Goal: Task Accomplishment & Management: Manage account settings

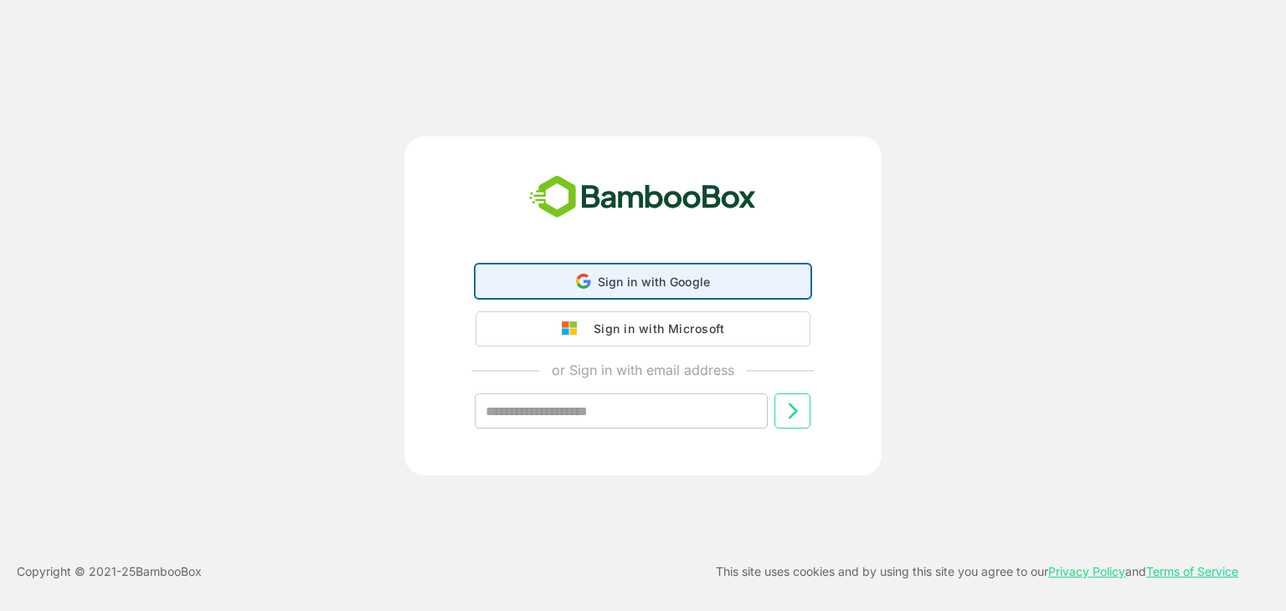
click at [669, 279] on span "Sign in with Google" at bounding box center [654, 282] width 113 height 14
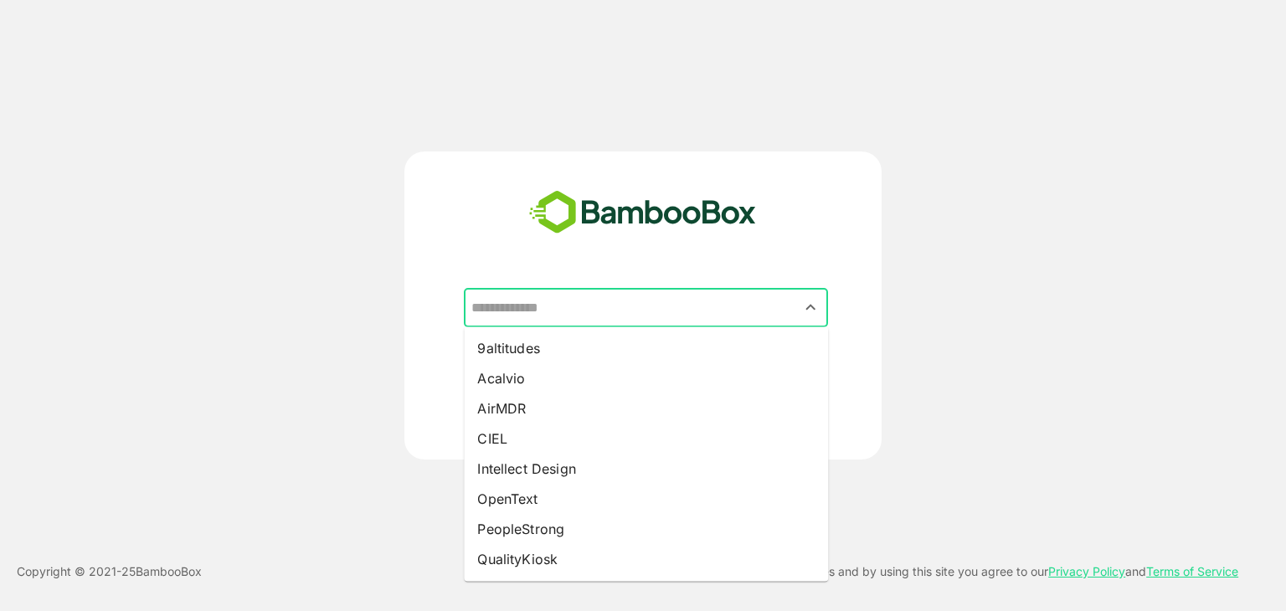
click at [616, 307] on input "text" at bounding box center [645, 308] width 357 height 32
click at [665, 306] on input "text" at bounding box center [645, 308] width 357 height 32
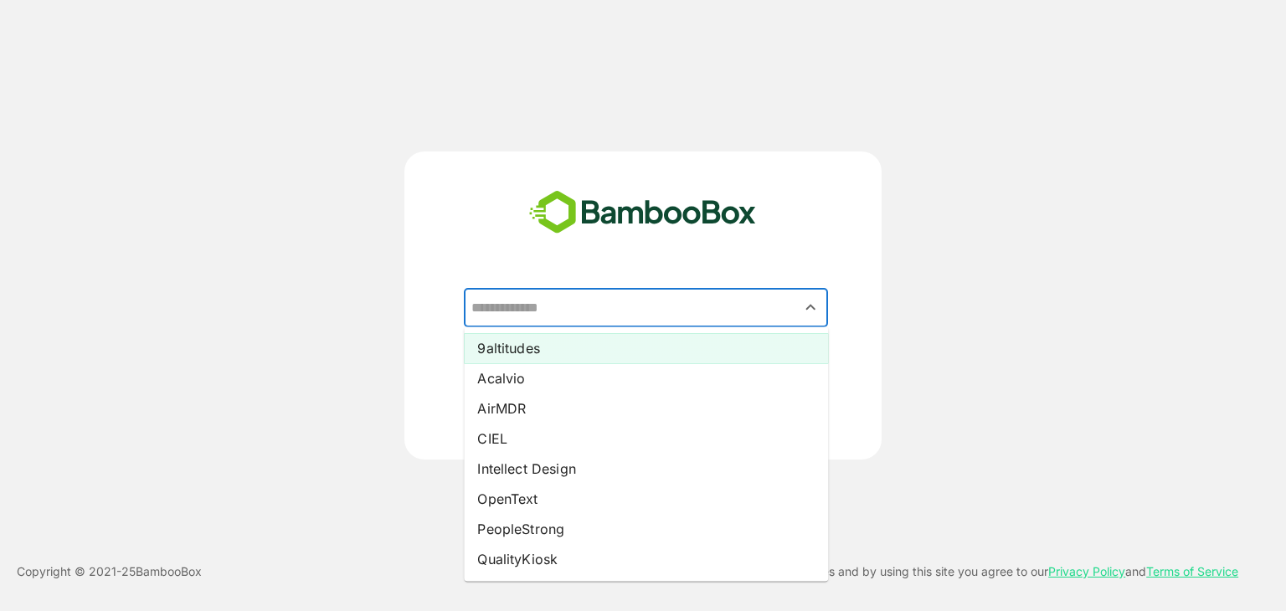
click at [572, 352] on li "9altitudes" at bounding box center [646, 348] width 364 height 30
type input "**********"
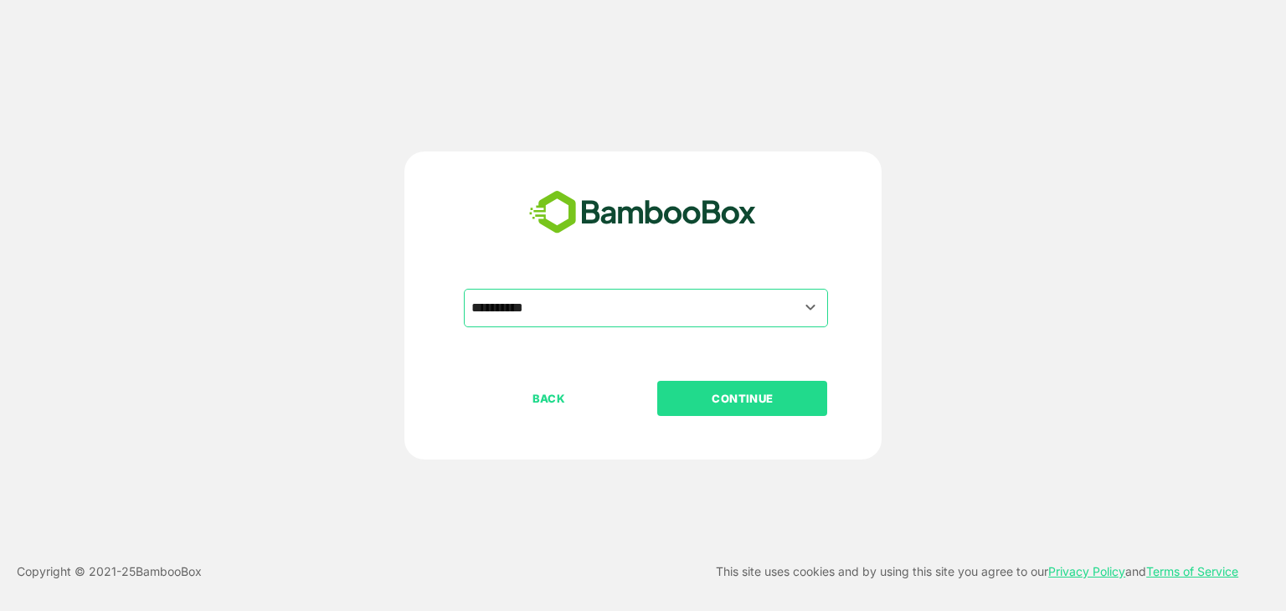
click at [725, 389] on p "CONTINUE" at bounding box center [742, 398] width 167 height 18
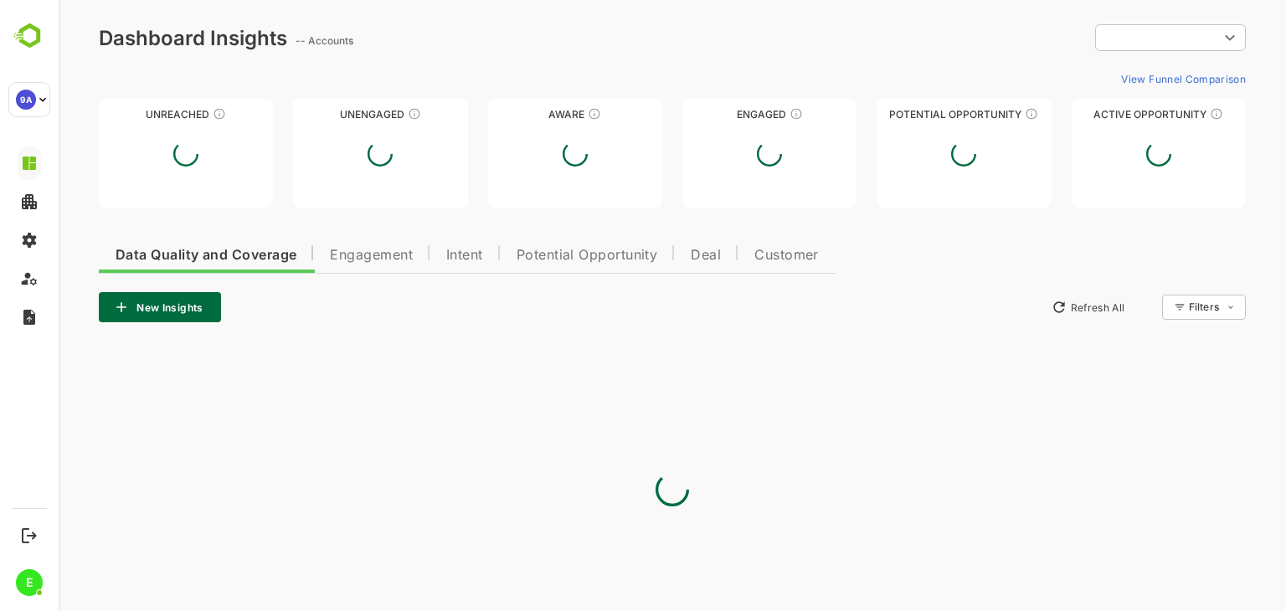
type input "**********"
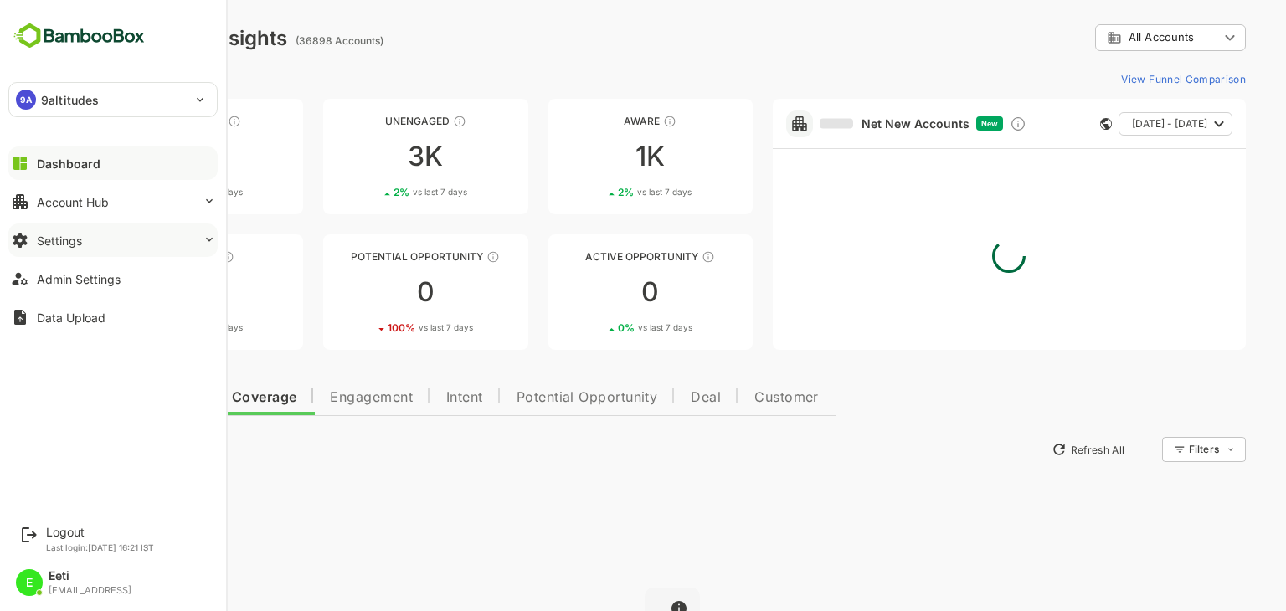
click at [126, 235] on button "Settings" at bounding box center [112, 239] width 209 height 33
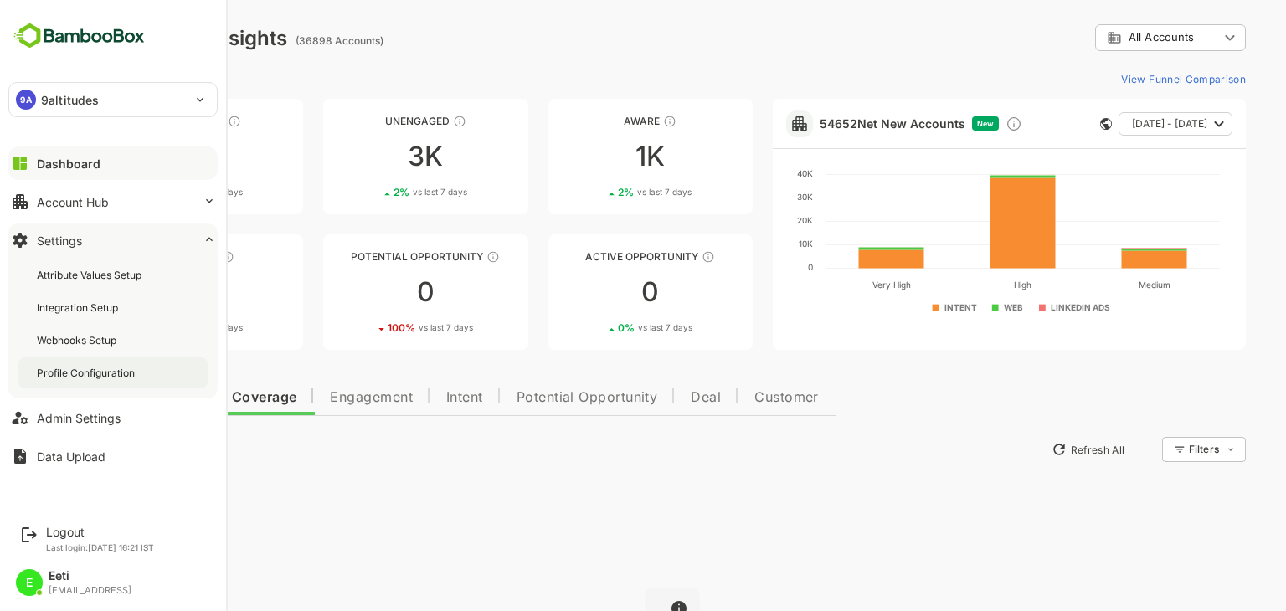
click at [101, 367] on div "Profile Configuration" at bounding box center [87, 373] width 101 height 14
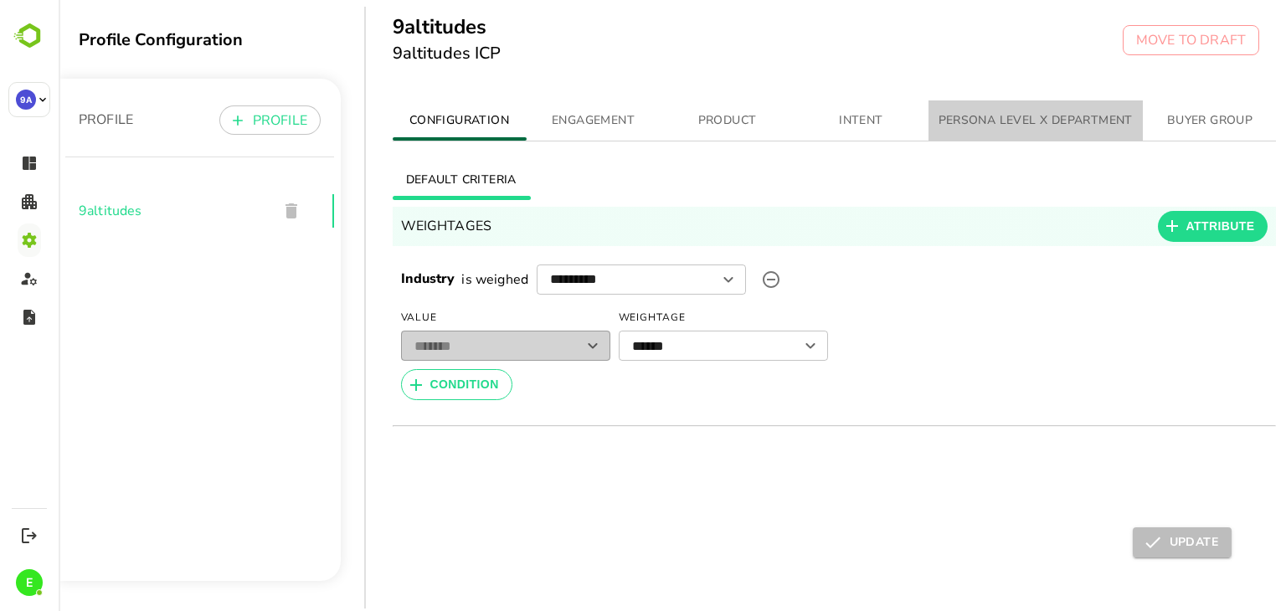
click at [1009, 116] on span "PERSONA LEVEL X DEPARTMENT" at bounding box center [1035, 120] width 194 height 21
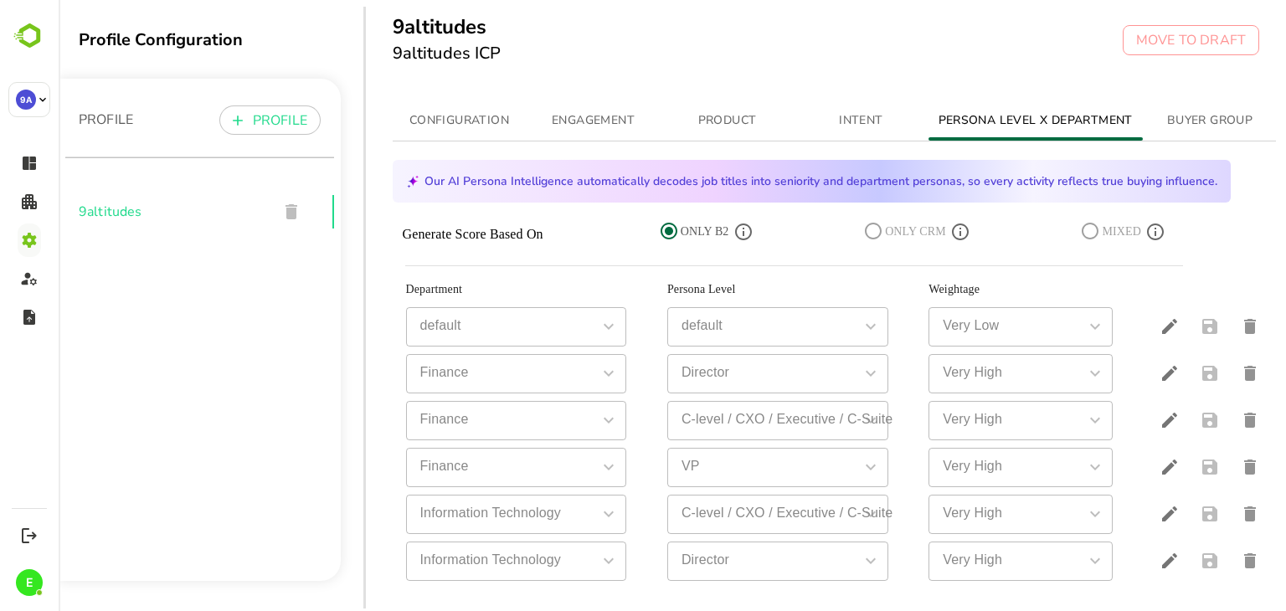
click at [668, 232] on icon at bounding box center [668, 231] width 17 height 17
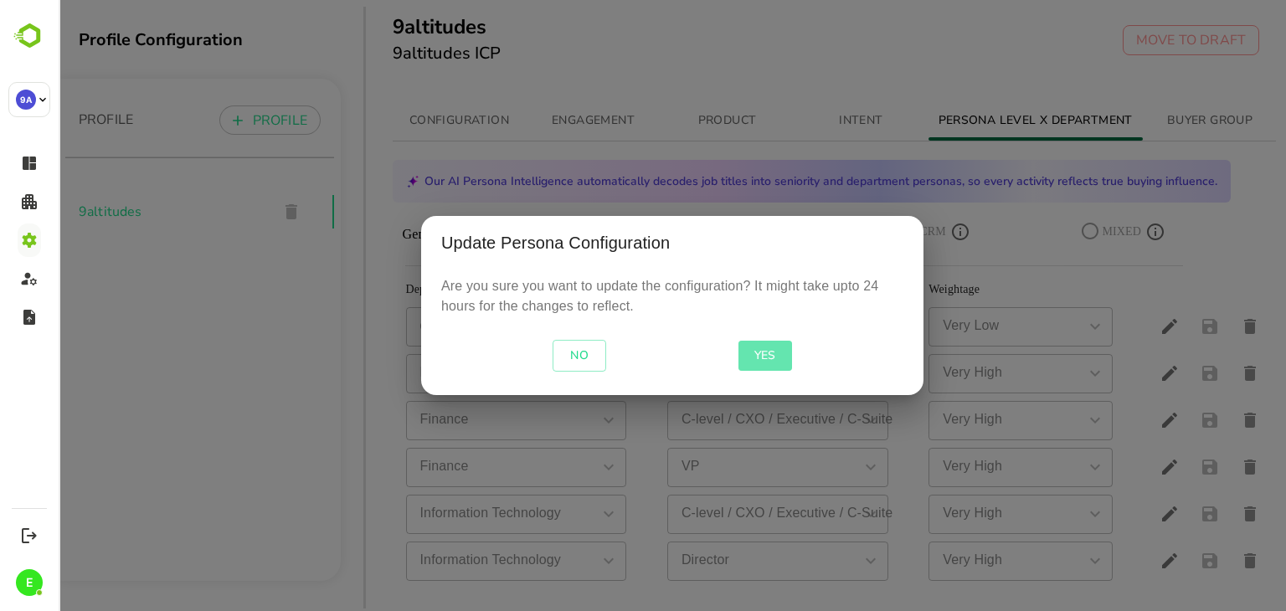
click at [768, 352] on span "YES" at bounding box center [765, 356] width 40 height 21
